Goal: Information Seeking & Learning: Learn about a topic

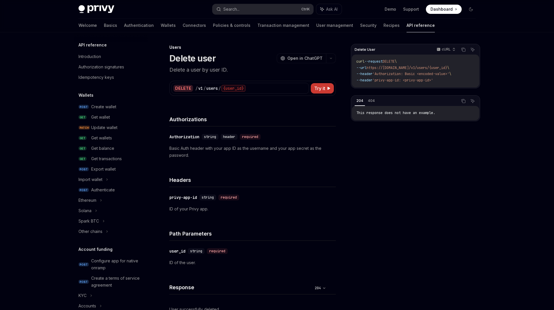
scroll to position [297, 0]
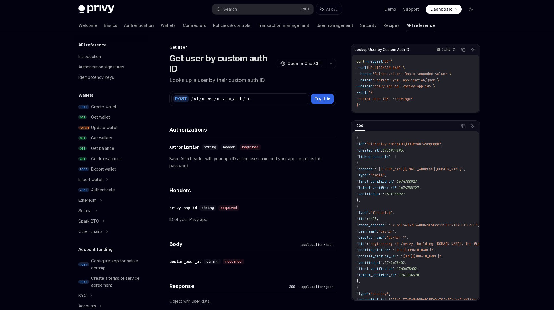
scroll to position [426, 0]
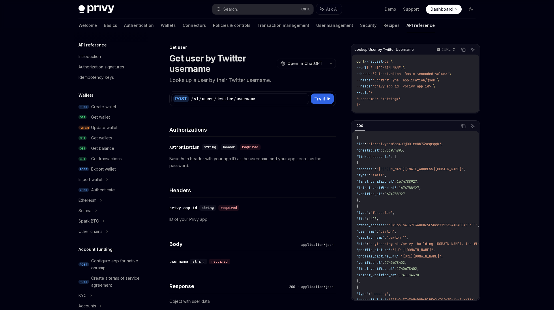
scroll to position [508, 0]
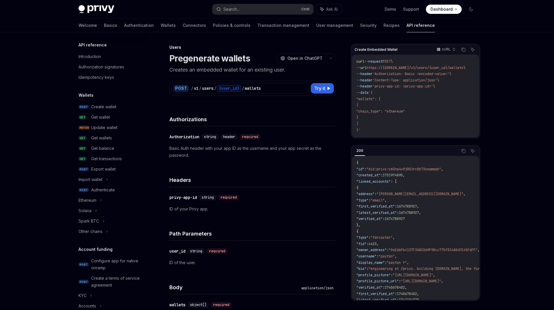
scroll to position [297, 0]
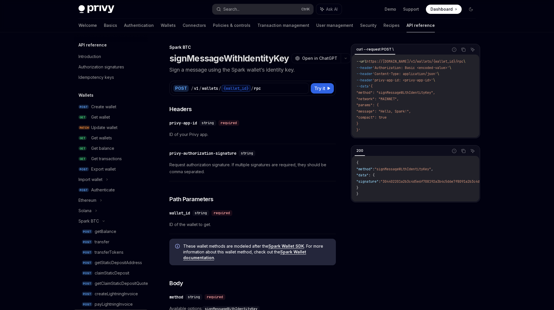
scroll to position [144, 0]
